Goal: Information Seeking & Learning: Learn about a topic

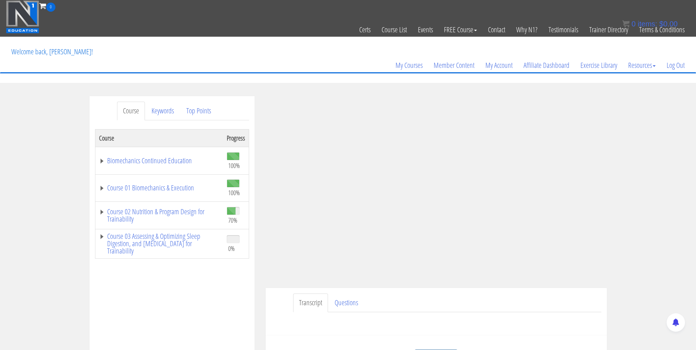
click at [26, 27] on img at bounding box center [22, 16] width 33 height 33
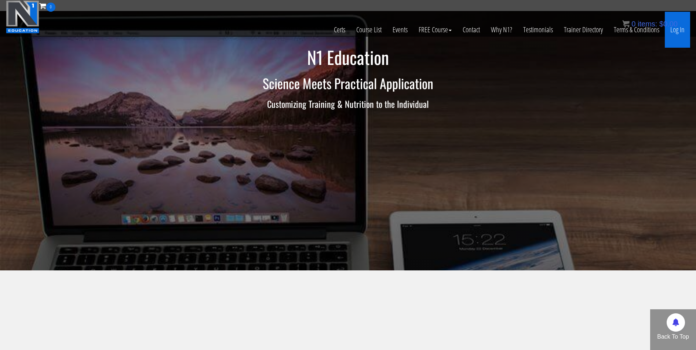
click at [680, 33] on link "Log In" at bounding box center [677, 30] width 25 height 36
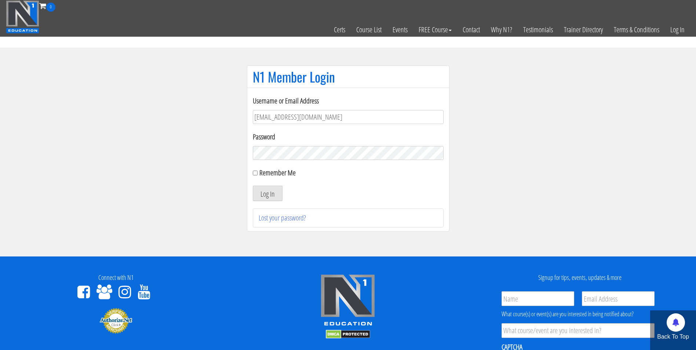
type input "[EMAIL_ADDRESS][DOMAIN_NAME]"
click at [253, 186] on button "Log In" at bounding box center [268, 193] width 30 height 15
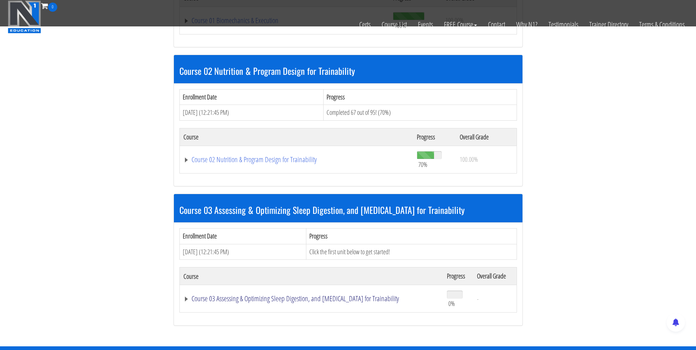
scroll to position [332, 0]
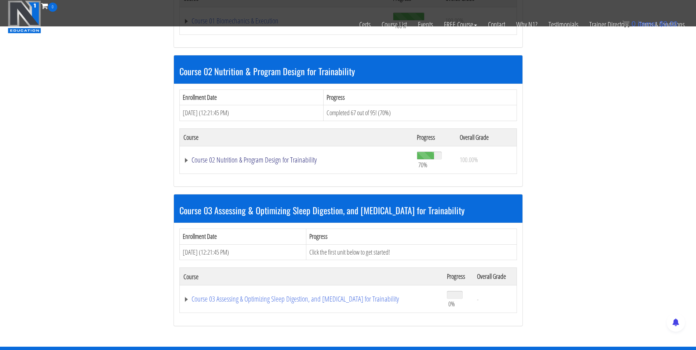
click at [260, 161] on link "Course 02 Nutrition & Program Design for Trainability" at bounding box center [297, 159] width 226 height 7
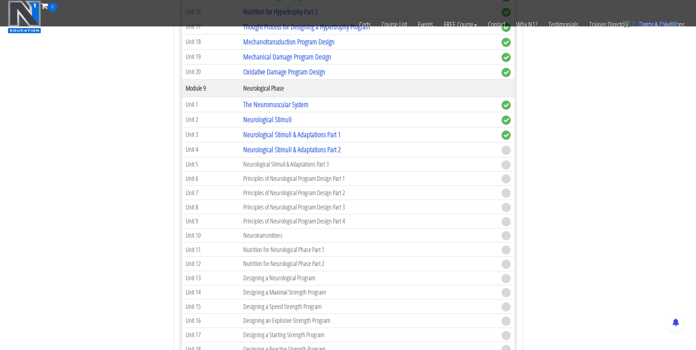
scroll to position [1533, 0]
click at [272, 147] on link "Neurological Stimuli & Adaptations Part 2" at bounding box center [292, 149] width 98 height 10
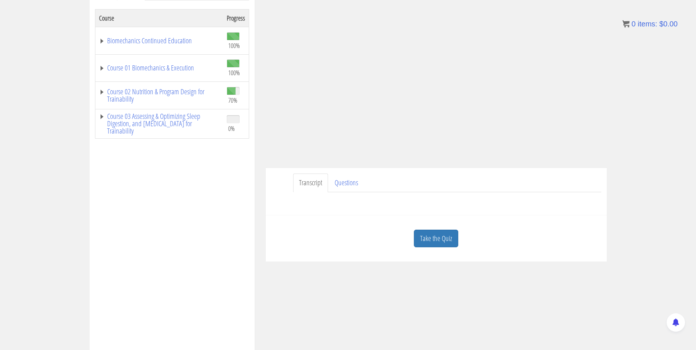
scroll to position [120, 0]
click at [436, 242] on link "Take the Quiz" at bounding box center [436, 239] width 44 height 18
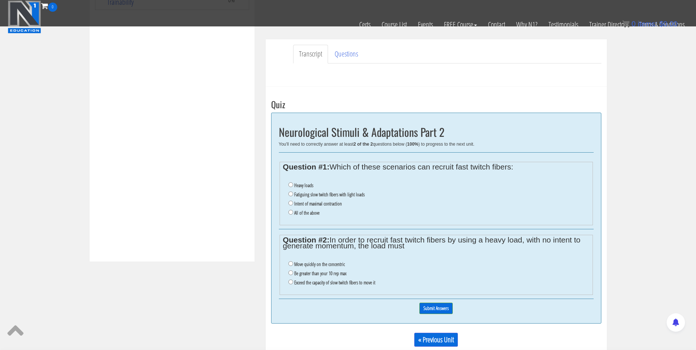
scroll to position [203, 0]
click at [303, 185] on label "Heavy loads" at bounding box center [303, 185] width 19 height 6
click at [293, 185] on input "Heavy loads" at bounding box center [290, 184] width 5 height 5
radio input "true"
click at [294, 211] on label "All of the above" at bounding box center [306, 213] width 25 height 6
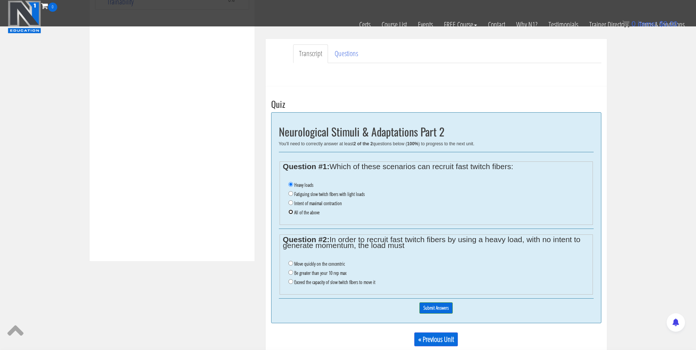
click at [293, 211] on input "All of the above" at bounding box center [290, 212] width 5 height 5
radio input "true"
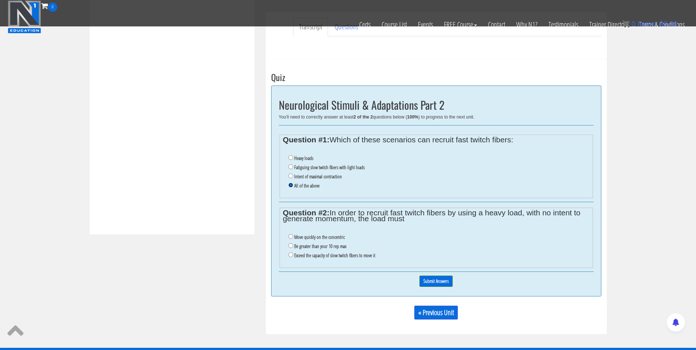
scroll to position [230, 0]
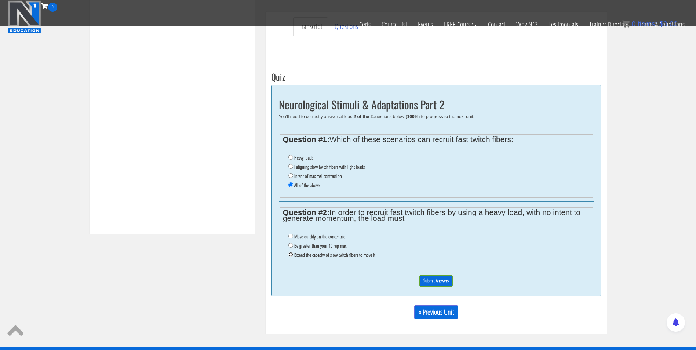
click at [290, 254] on input "Exceed the capacity of slow twitch fibers to move it" at bounding box center [290, 254] width 5 height 5
radio input "true"
click at [435, 279] on input "Submit Answers" at bounding box center [436, 280] width 33 height 11
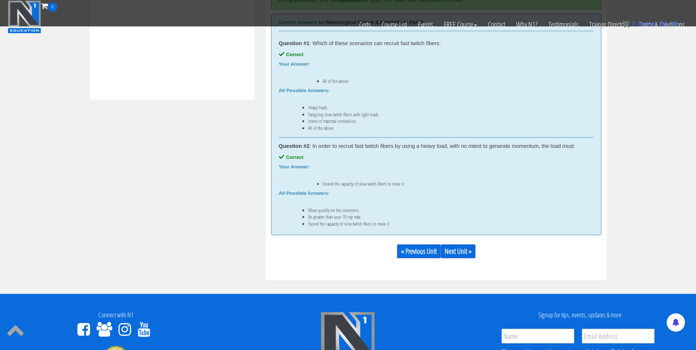
scroll to position [365, 0]
click at [455, 251] on link "Next Unit »" at bounding box center [458, 251] width 35 height 14
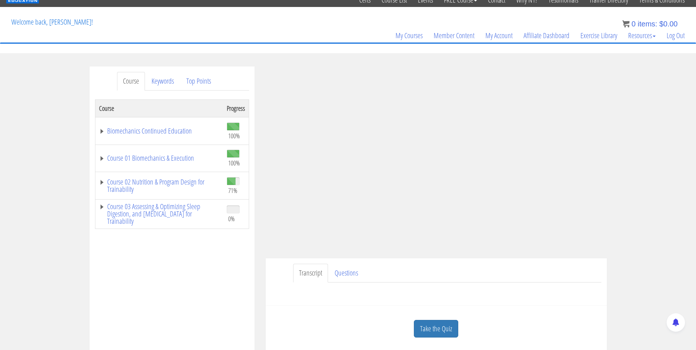
scroll to position [30, 0]
click at [449, 331] on link "Take the Quiz" at bounding box center [436, 329] width 44 height 18
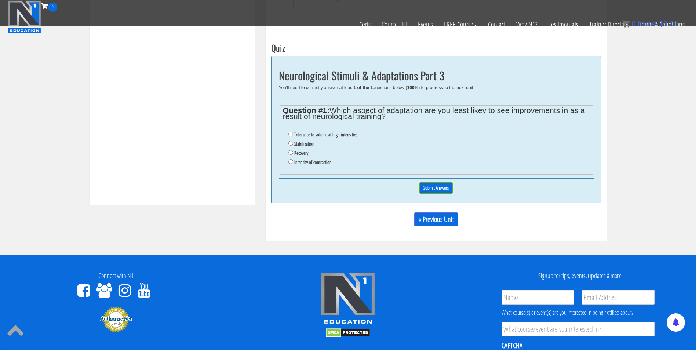
scroll to position [258, 0]
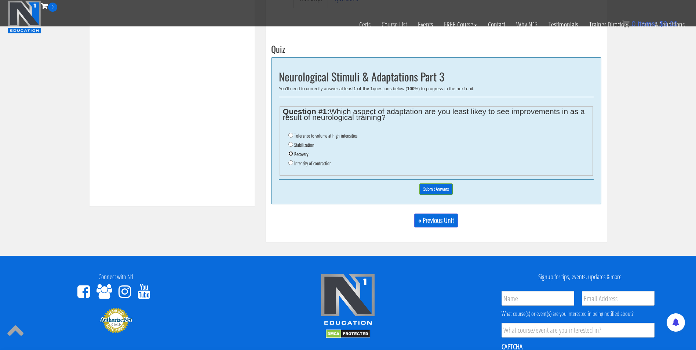
click at [290, 155] on input "Recovery" at bounding box center [290, 153] width 5 height 5
radio input "true"
click at [290, 155] on input "Recovery" at bounding box center [290, 153] width 5 height 5
click at [430, 186] on input "Submit Answers" at bounding box center [436, 189] width 33 height 11
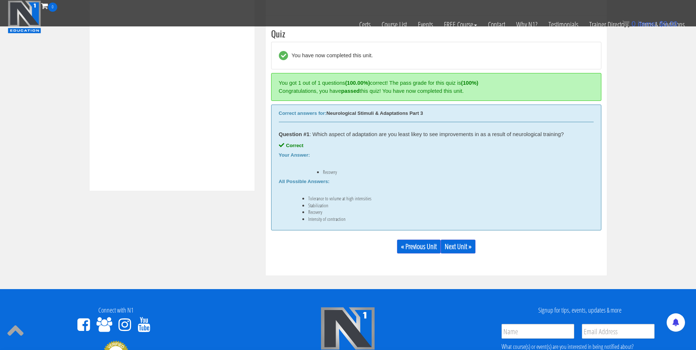
scroll to position [279, 0]
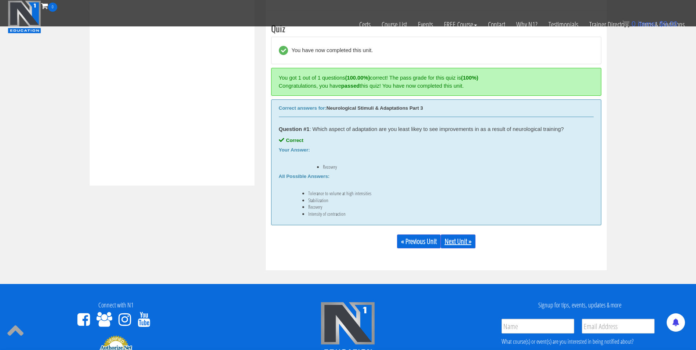
click at [453, 242] on link "Next Unit »" at bounding box center [458, 242] width 35 height 14
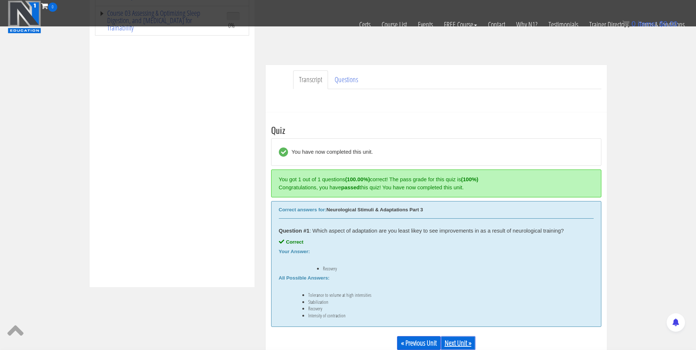
scroll to position [177, 0]
